Goal: Information Seeking & Learning: Learn about a topic

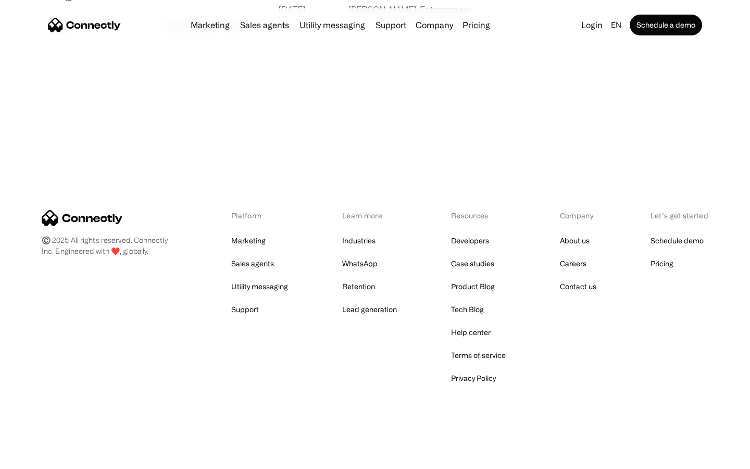
scroll to position [2001, 0]
